Goal: Information Seeking & Learning: Learn about a topic

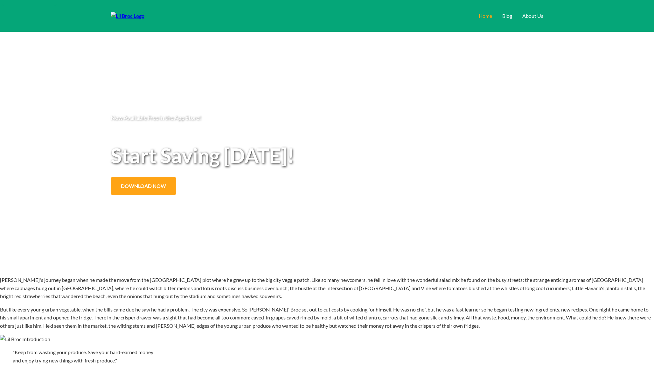
click at [479, 16] on link "Home" at bounding box center [485, 16] width 13 height 6
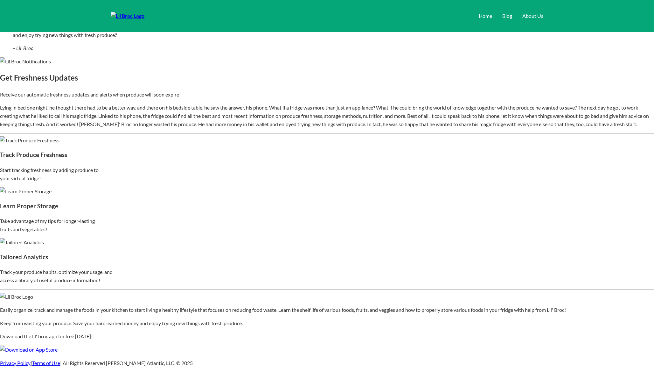
scroll to position [1041, 0]
click at [503, 18] on link "Blog" at bounding box center [508, 16] width 10 height 6
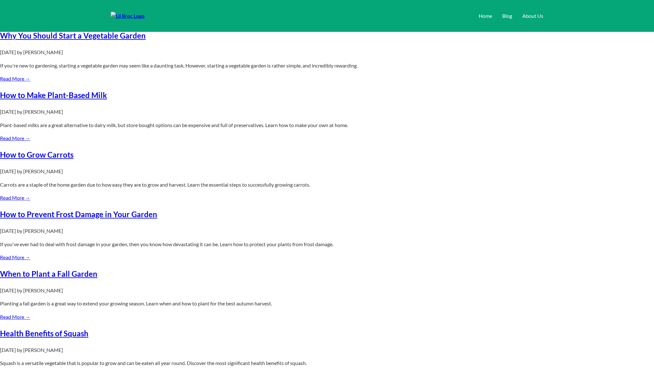
scroll to position [143, 0]
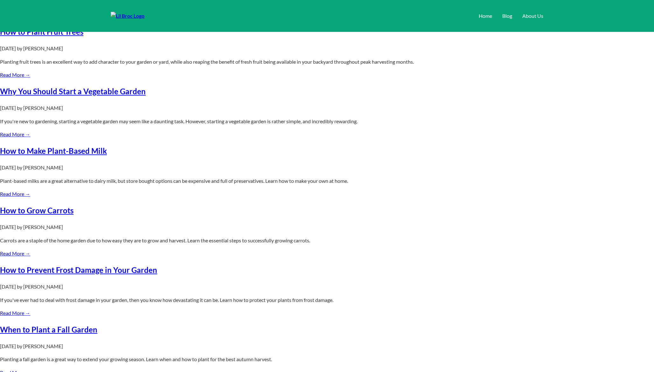
scroll to position [0, 0]
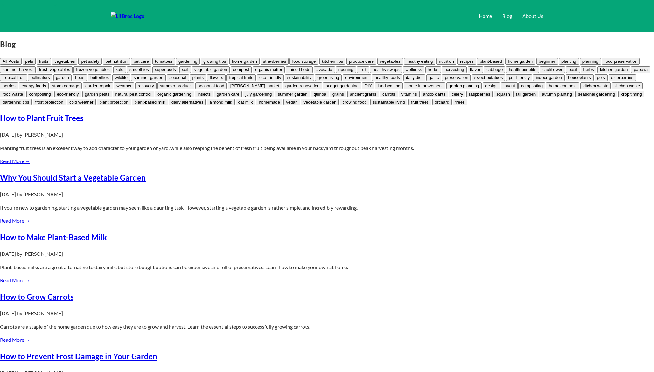
click at [290, 65] on button "food storage" at bounding box center [304, 61] width 29 height 7
click at [36, 65] on button "pets" at bounding box center [29, 61] width 13 height 7
click at [22, 65] on button "All Posts" at bounding box center [11, 61] width 22 height 7
click at [118, 106] on div "All Posts pets fruits vegetables pet safety pet nutrition pet care tomatoes gar…" at bounding box center [327, 81] width 654 height 49
click at [170, 106] on div "All Posts pets fruits vegetables pet safety pet nutrition pet care tomatoes gar…" at bounding box center [327, 81] width 654 height 49
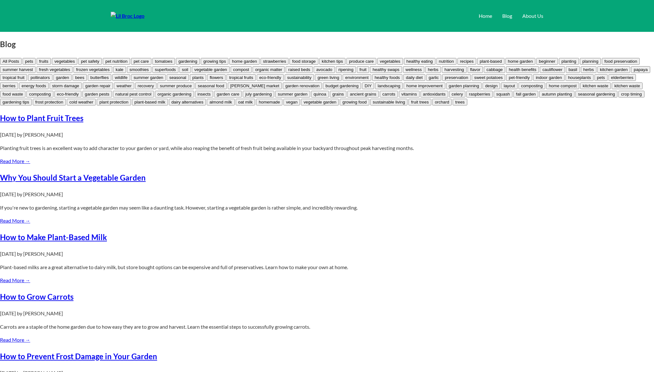
click at [36, 65] on button "pets" at bounding box center [29, 61] width 13 height 7
click at [22, 65] on button "All Posts" at bounding box center [11, 61] width 22 height 7
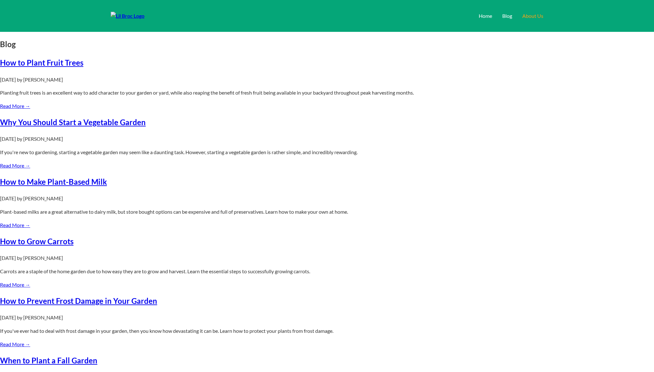
click at [529, 16] on link "About Us" at bounding box center [533, 16] width 21 height 6
click at [451, 16] on link "Home" at bounding box center [457, 16] width 13 height 6
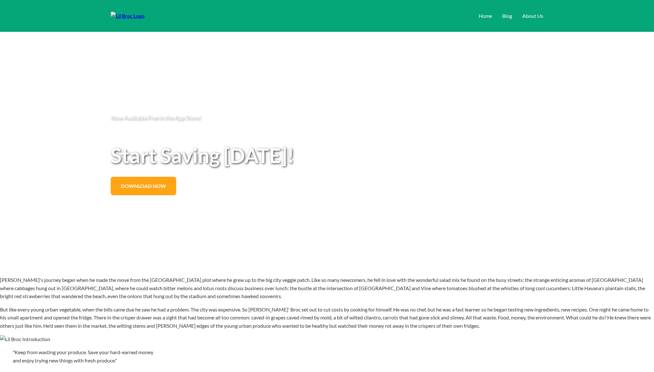
click at [417, 31] on div "Home Blog About Us" at bounding box center [327, 16] width 446 height 32
click at [389, 144] on h1 "Start Saving [DATE]!" at bounding box center [327, 155] width 433 height 22
click at [503, 15] on link "Blog" at bounding box center [508, 16] width 10 height 6
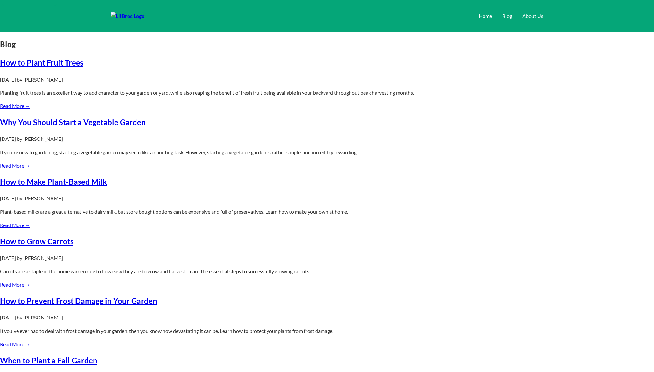
click at [621, 50] on section "Blog" at bounding box center [327, 44] width 654 height 12
click at [479, 13] on link "Home" at bounding box center [485, 16] width 13 height 6
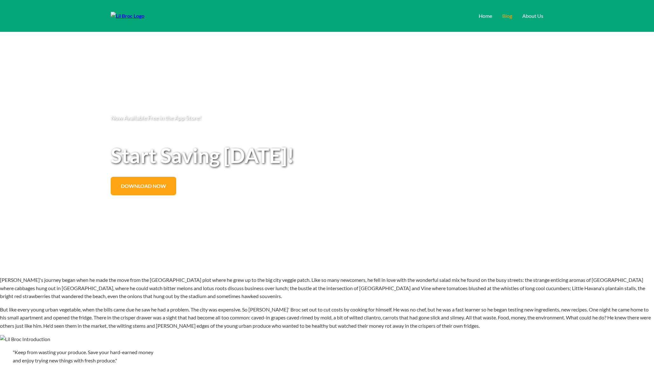
click at [503, 13] on link "Blog" at bounding box center [508, 16] width 10 height 6
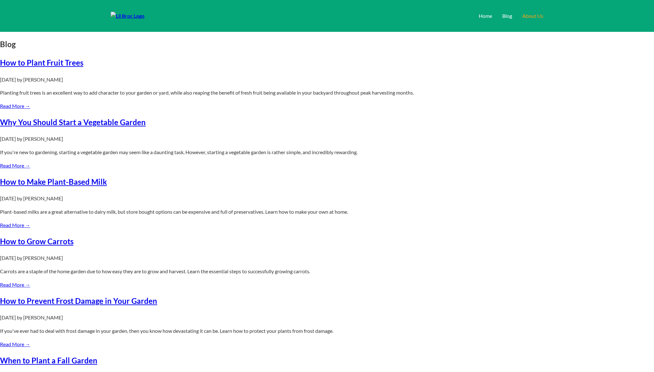
click at [530, 17] on link "About Us" at bounding box center [533, 16] width 21 height 6
click at [141, 16] on img at bounding box center [128, 16] width 34 height 8
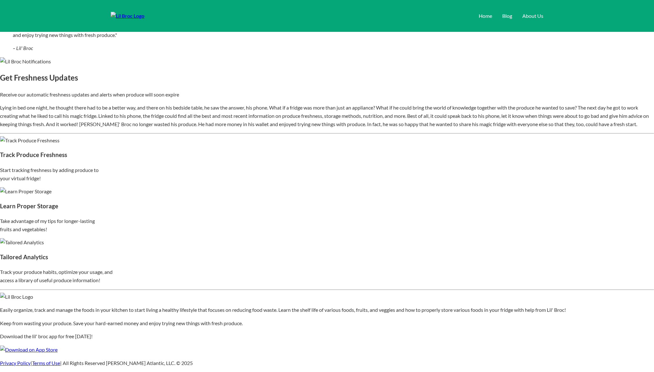
scroll to position [406, 0]
